Goal: Task Accomplishment & Management: Use online tool/utility

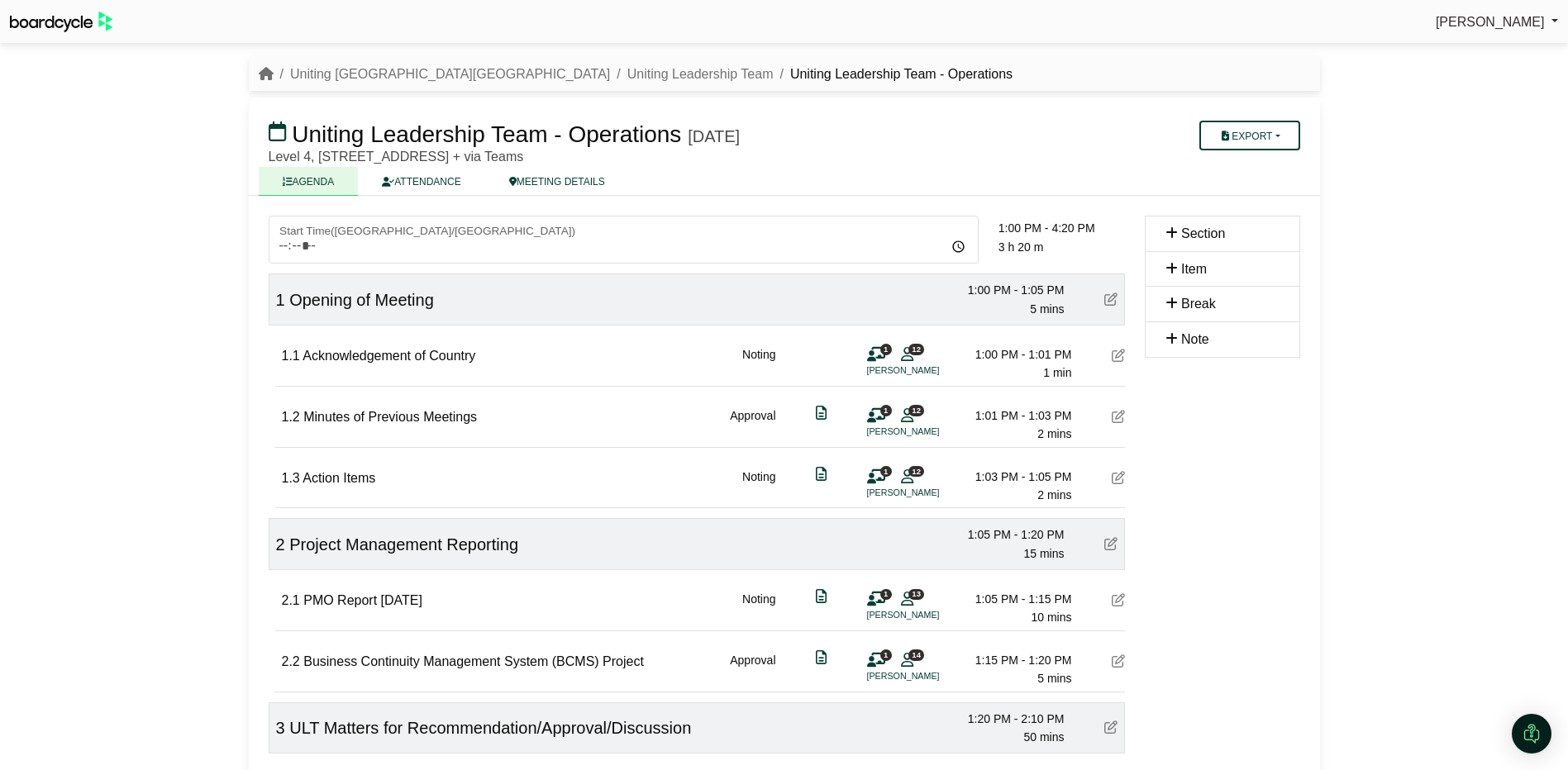
scroll to position [578, 0]
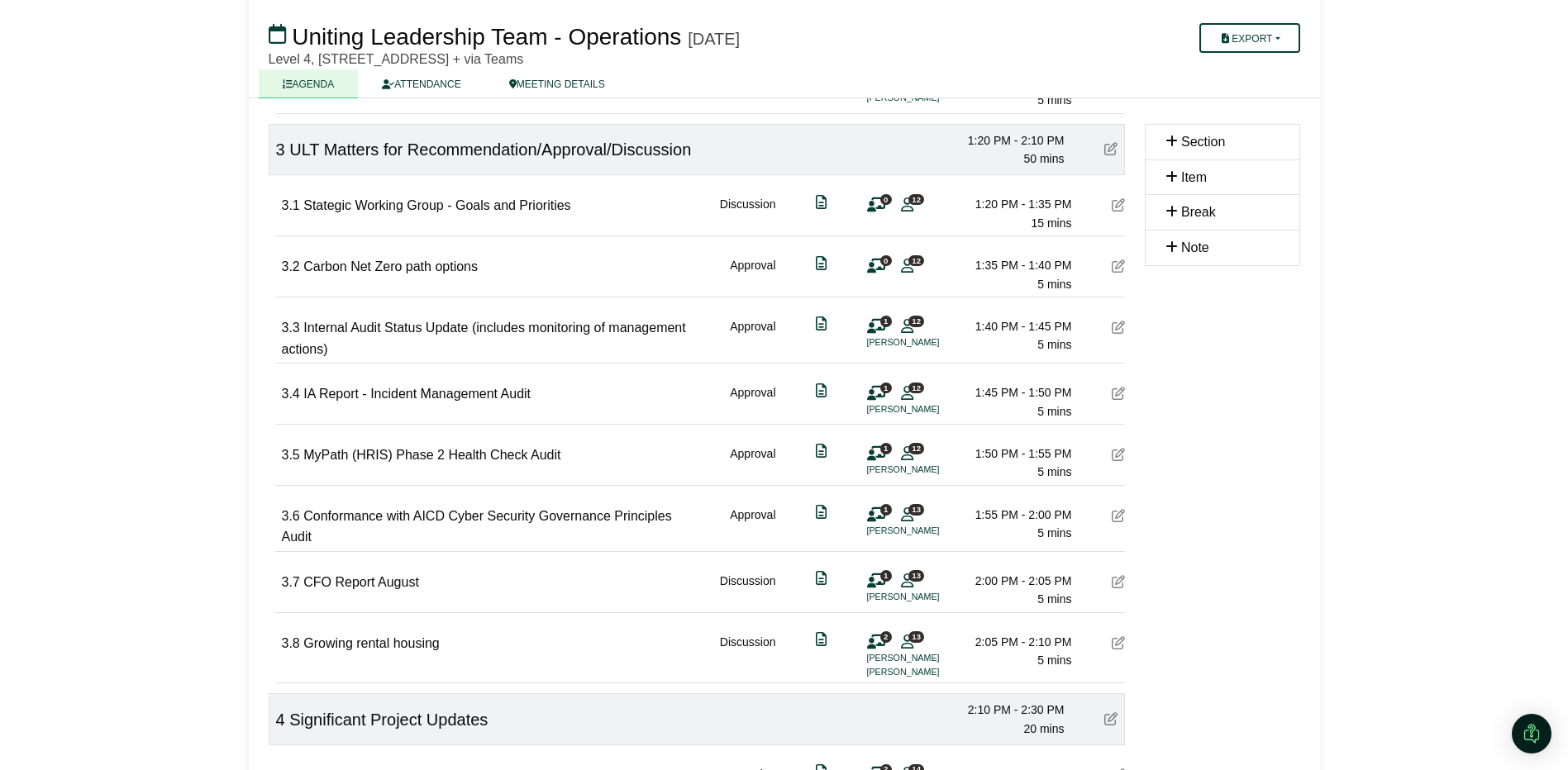
click at [1117, 267] on icon at bounding box center [1118, 267] width 13 height 13
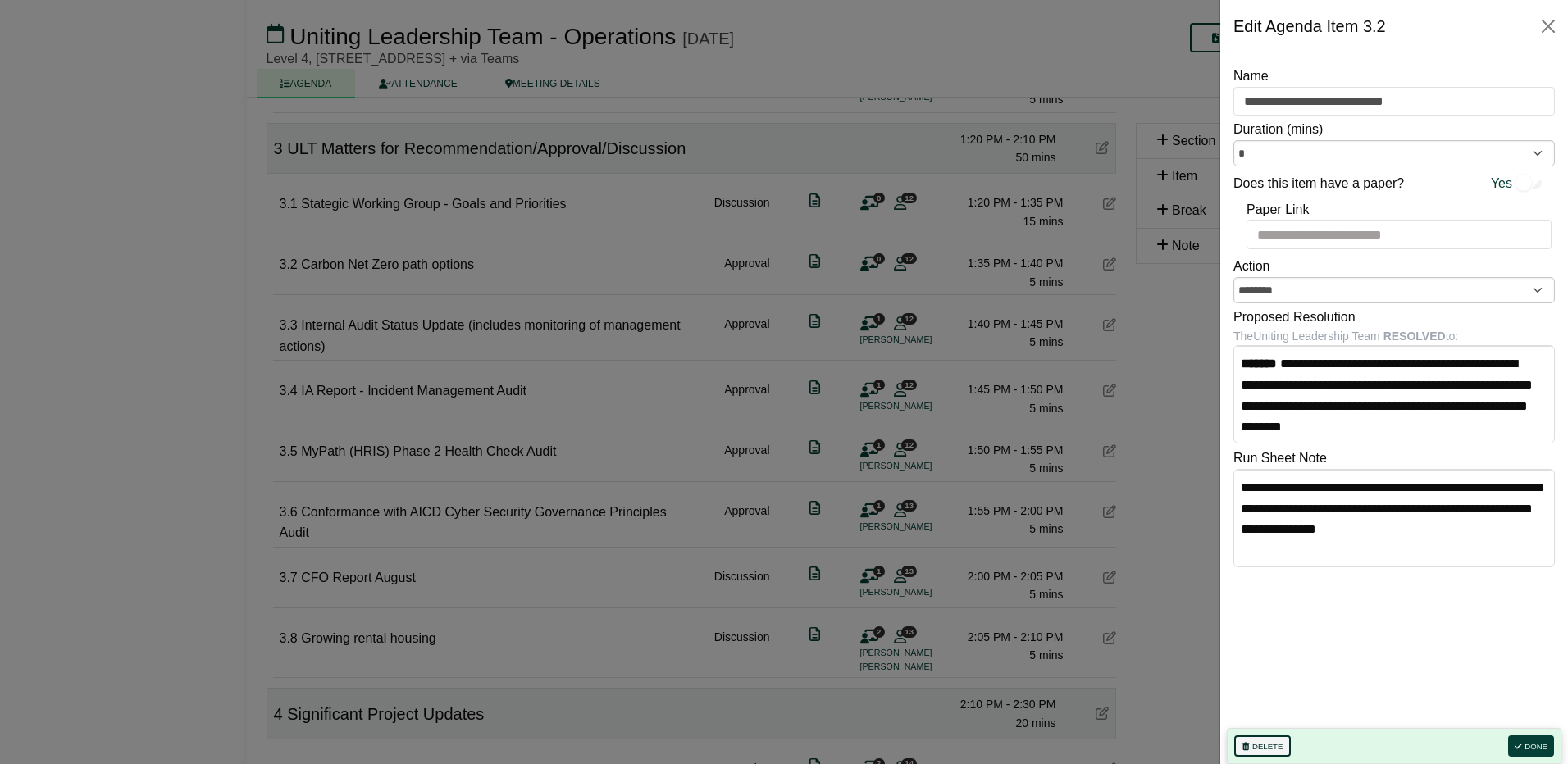
click at [1260, 743] on button "Delete" at bounding box center [1263, 746] width 57 height 21
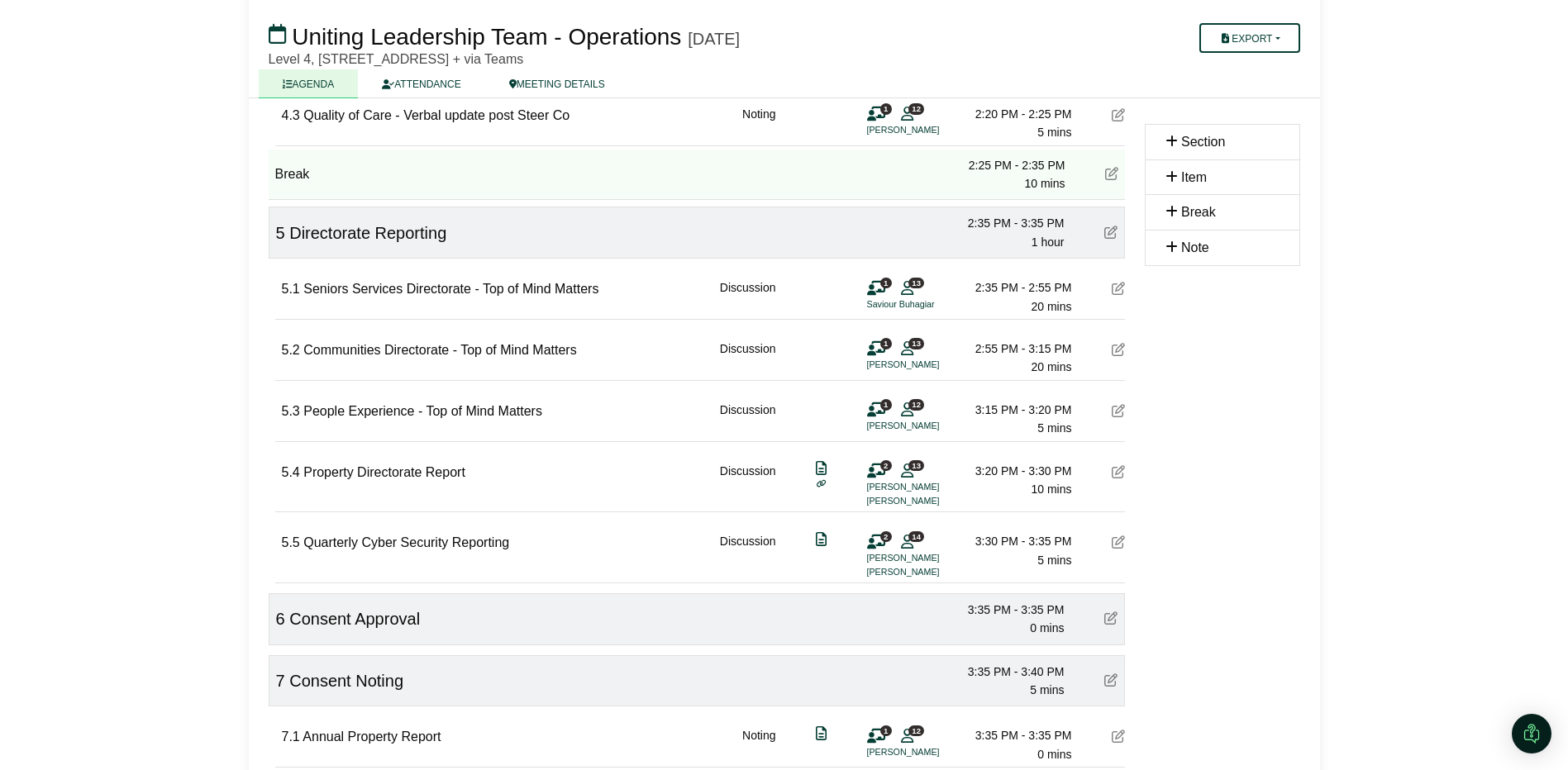
scroll to position [1246, 0]
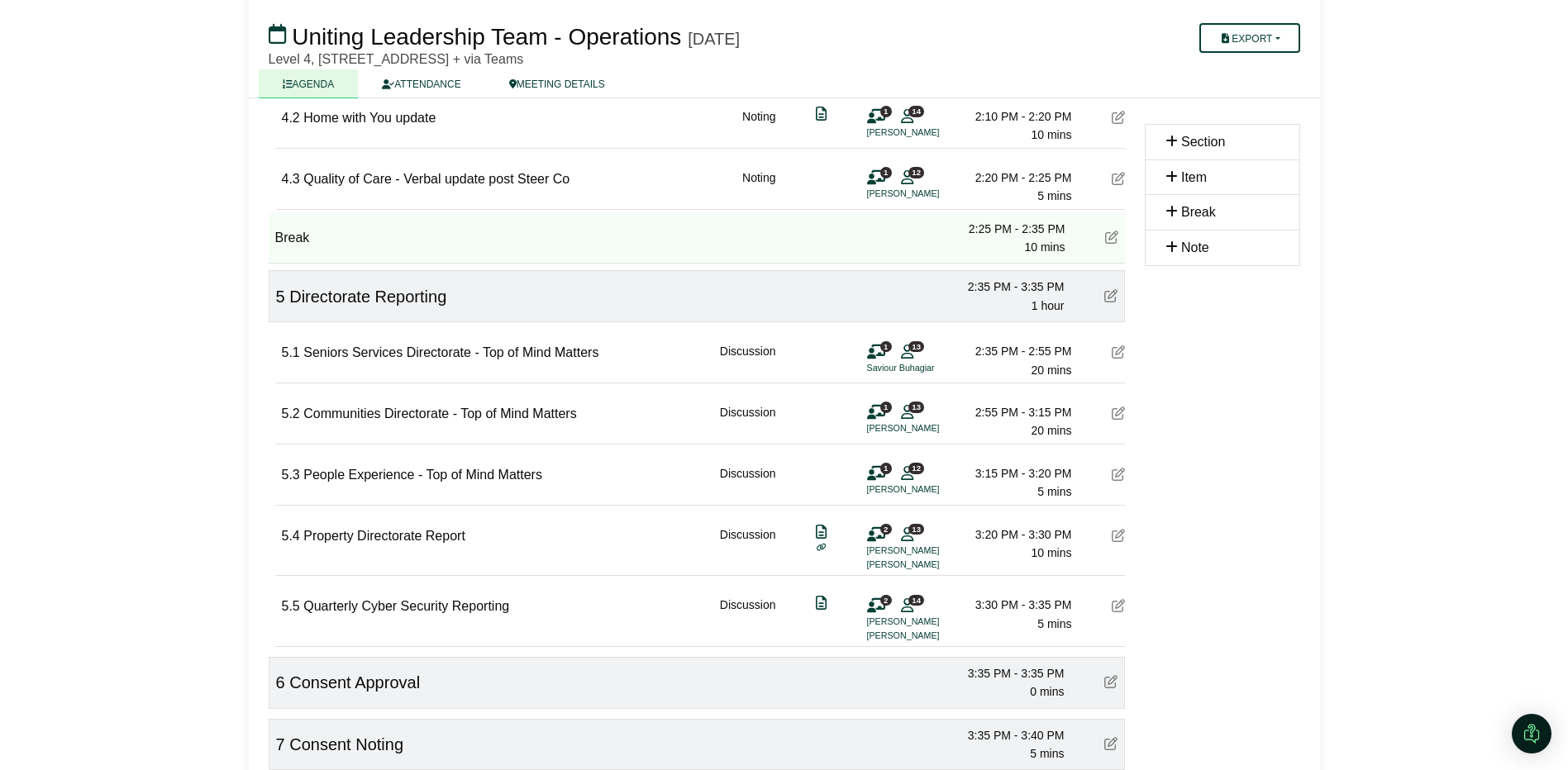
click at [1113, 410] on icon at bounding box center [1118, 413] width 13 height 13
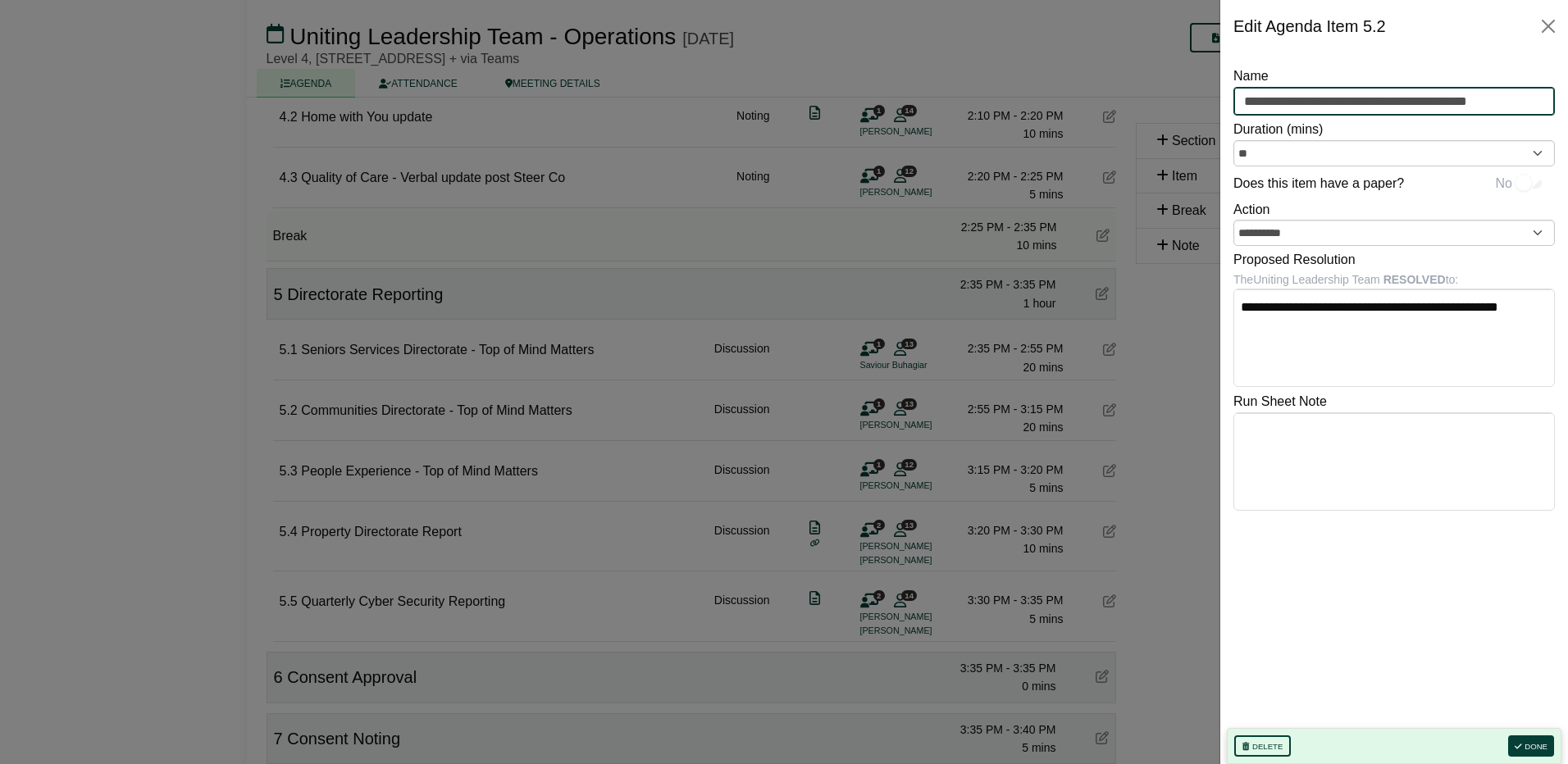
drag, startPoint x: 1389, startPoint y: 99, endPoint x: 1570, endPoint y: 88, distance: 181.3
type input "**********"
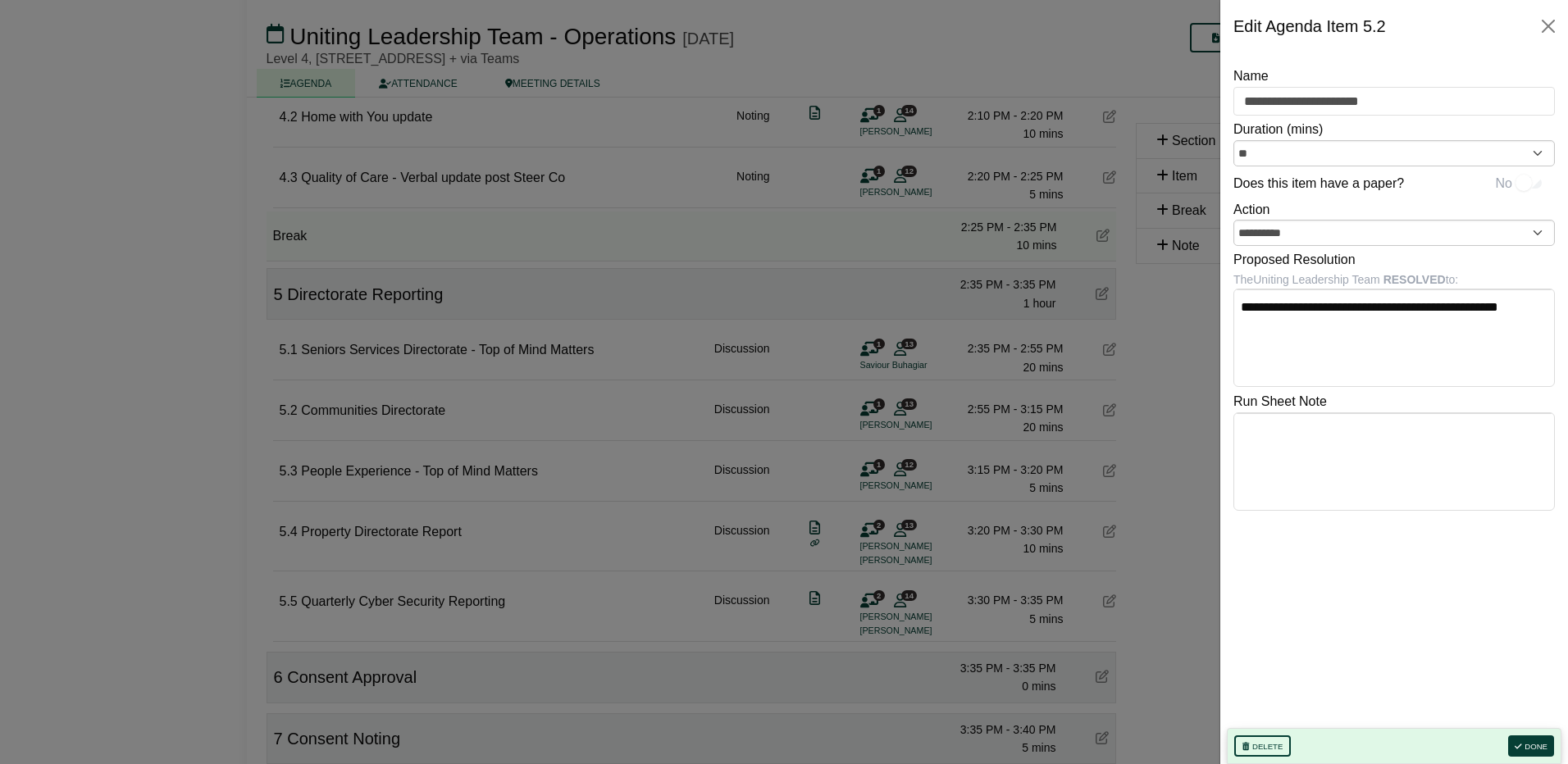
click at [1449, 609] on div "**********" at bounding box center [1394, 396] width 321 height 663
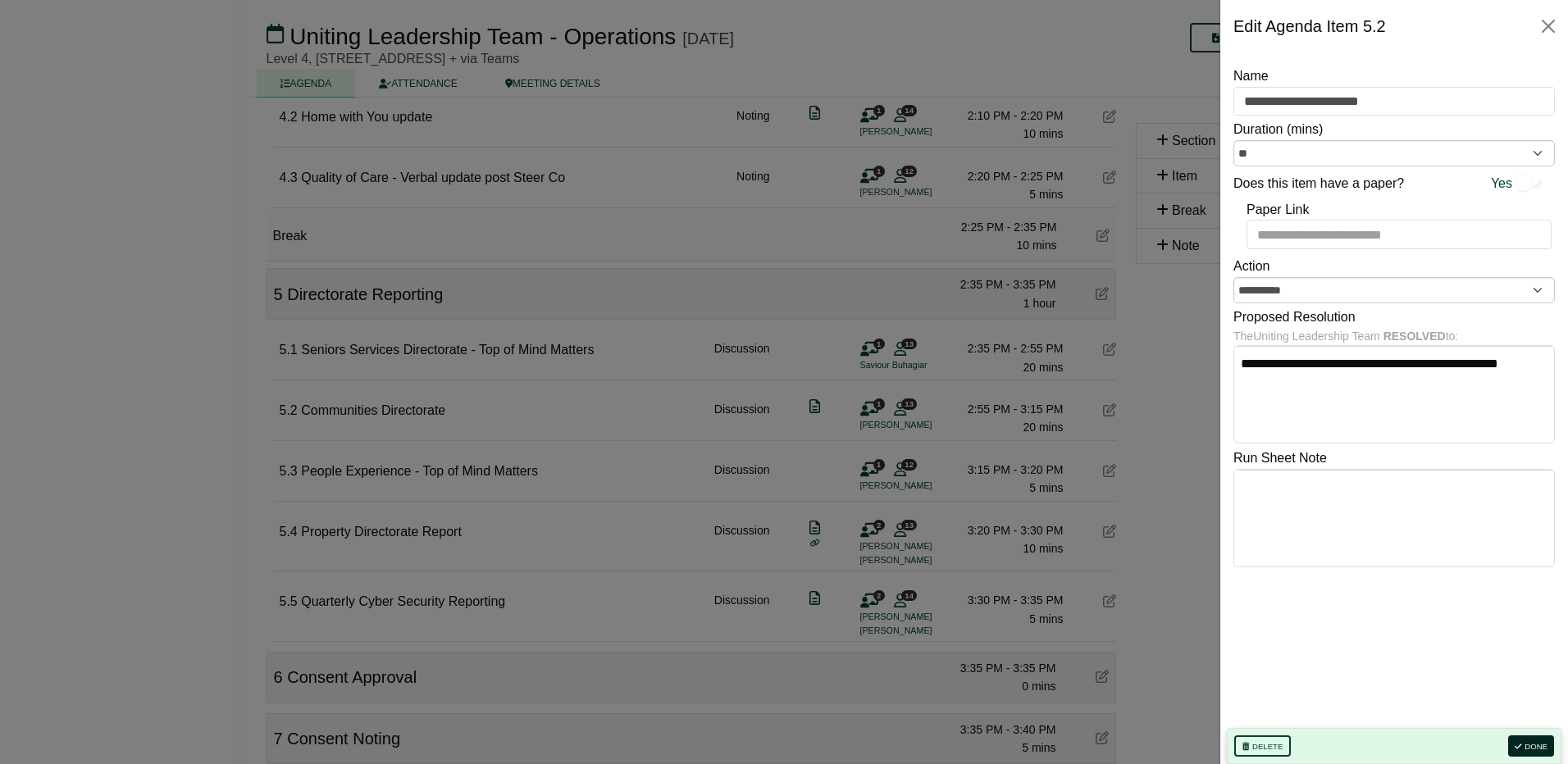
click at [1535, 742] on button "Done" at bounding box center [1530, 746] width 46 height 21
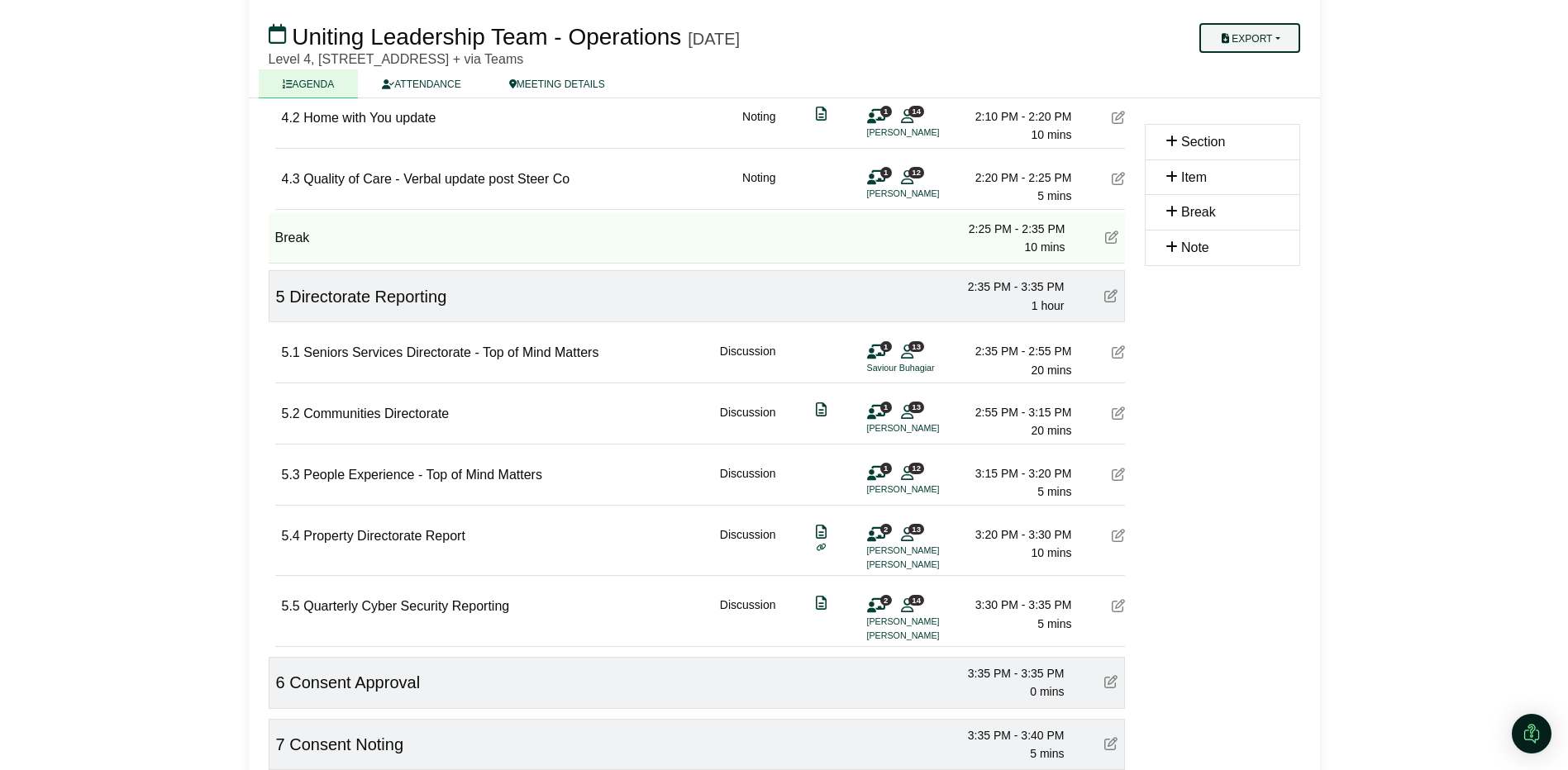
click at [1273, 37] on button "Export" at bounding box center [1249, 37] width 100 height 30
click at [1264, 139] on link "Diligent Bookbuilder" at bounding box center [1271, 141] width 143 height 25
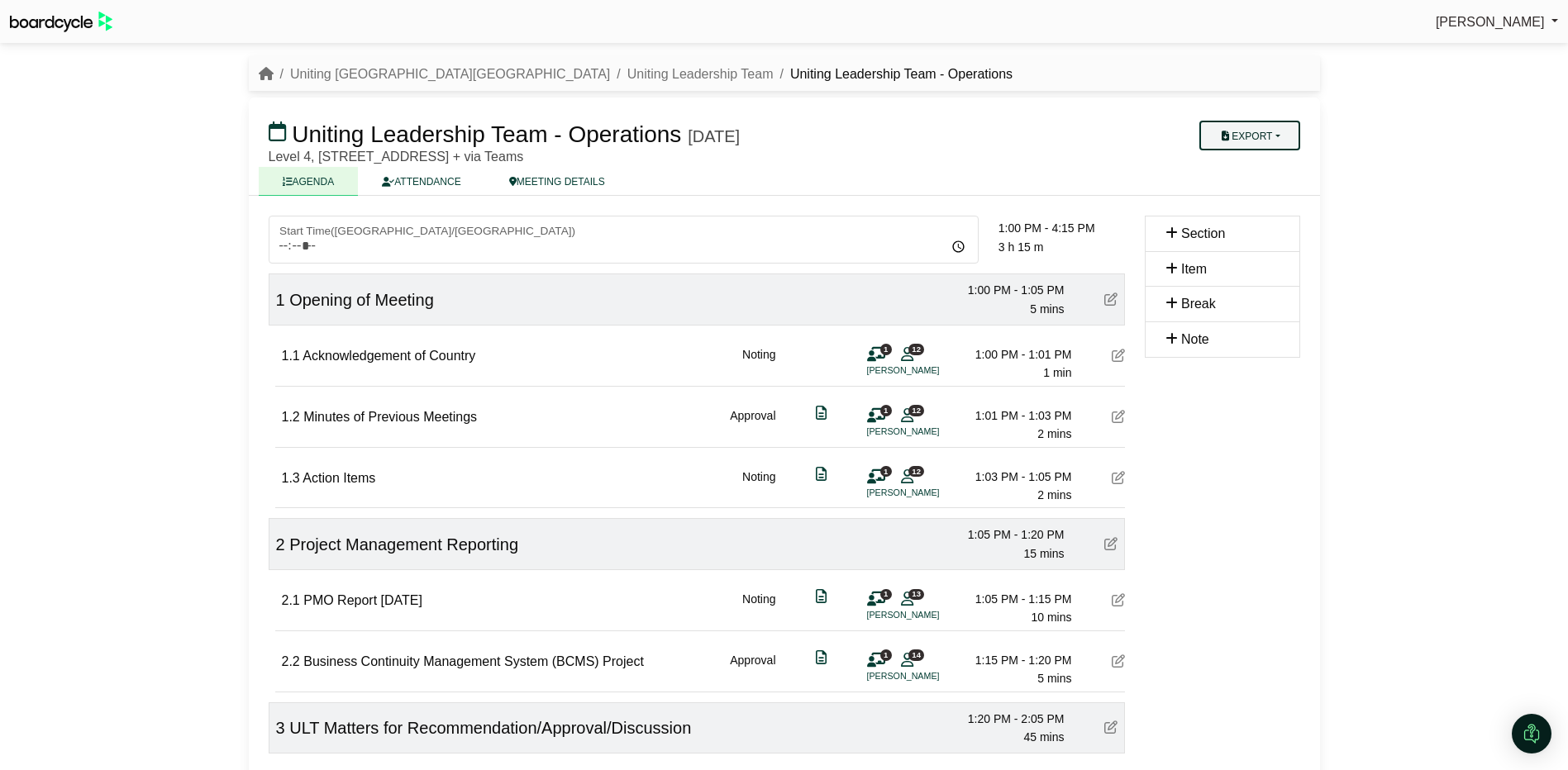
click at [1257, 133] on button "Export" at bounding box center [1249, 135] width 100 height 30
click at [1282, 235] on link "Diligent Bookbuilder" at bounding box center [1271, 239] width 143 height 25
